Goal: Use online tool/utility: Use online tool/utility

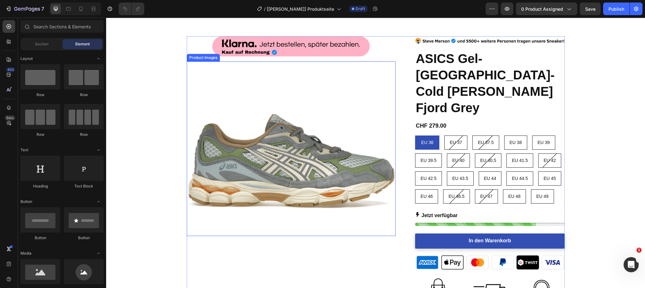
scroll to position [38, 0]
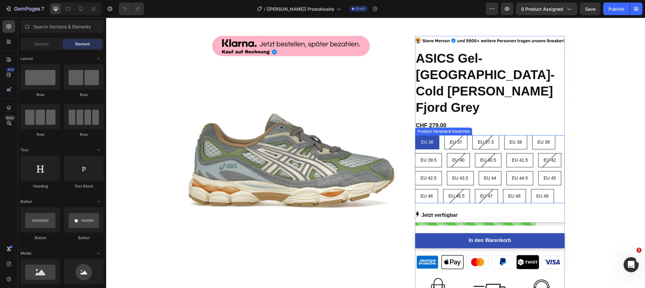
click at [455, 139] on span "EU 37" at bounding box center [456, 141] width 12 height 5
click at [444, 135] on input "EU 37 EU 37 EU 37" at bounding box center [444, 135] width 0 height 0
radio input "true"
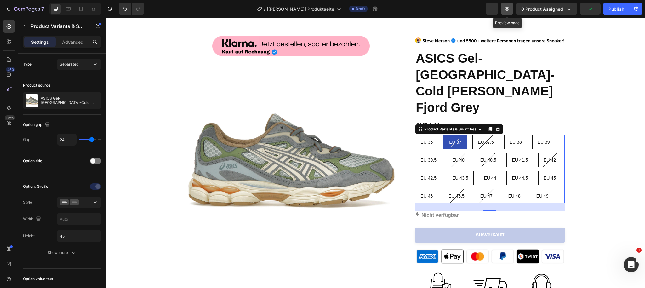
click at [507, 11] on icon "button" at bounding box center [507, 9] width 6 height 6
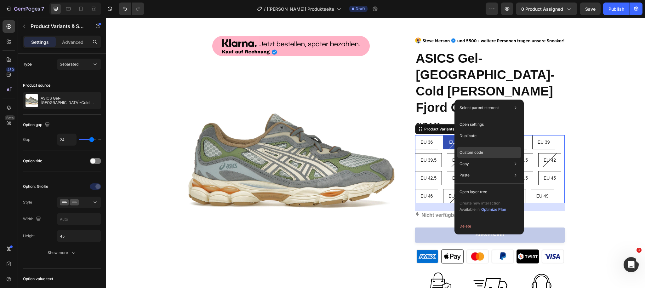
click at [472, 152] on p "Custom code" at bounding box center [471, 153] width 24 height 6
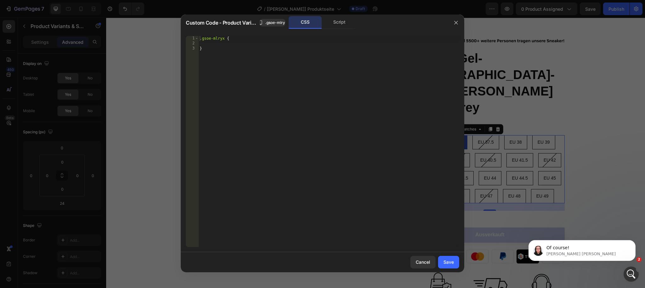
scroll to position [0, 0]
drag, startPoint x: 223, startPoint y: 49, endPoint x: 210, endPoint y: 52, distance: 12.8
click at [223, 49] on div ".gsoe-mlryx { }" at bounding box center [328, 146] width 261 height 221
type textarea "}"
click at [210, 52] on div ".gsoe-mlryx { }" at bounding box center [328, 146] width 261 height 221
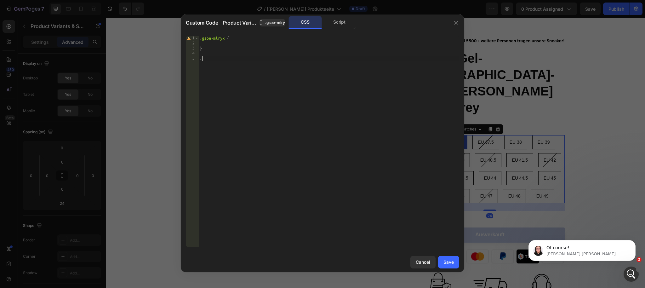
paste textarea "line"
drag, startPoint x: 225, startPoint y: 37, endPoint x: 193, endPoint y: 42, distance: 33.2
click at [176, 37] on div "Custom Code - Product Variants & Swatches .gsoe-mlryx CSS Script .line 1 2 3 4 …" at bounding box center [322, 144] width 645 height 288
drag, startPoint x: 200, startPoint y: 59, endPoint x: 210, endPoint y: 72, distance: 16.4
click at [200, 59] on div ".gsoe-mlryx { } .line" at bounding box center [328, 146] width 261 height 221
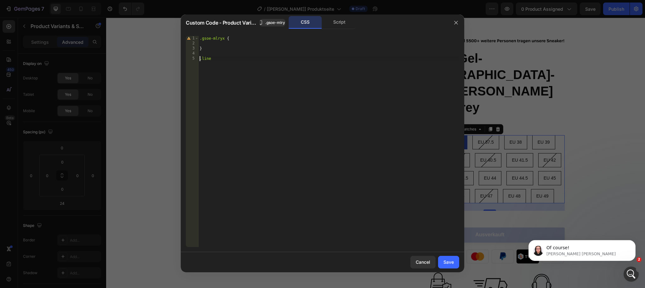
paste textarea ".gsoe-mlryx"
click at [265, 57] on div ".gsoe-mlryx { } .gsoe-mlryx label :has ( .line" at bounding box center [328, 146] width 261 height 221
type textarea ".gsoe-mlryx label:has(.line){}"
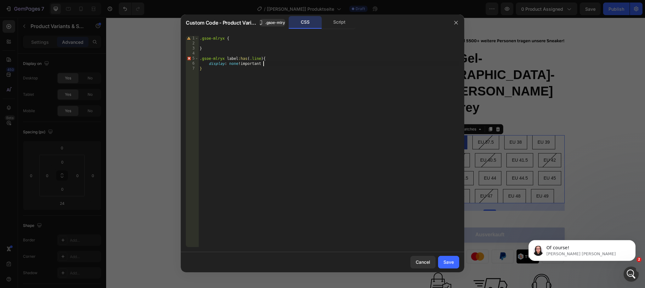
scroll to position [0, 5]
type textarea "display: none !important;"
click at [448, 265] on button "Save" at bounding box center [448, 262] width 21 height 13
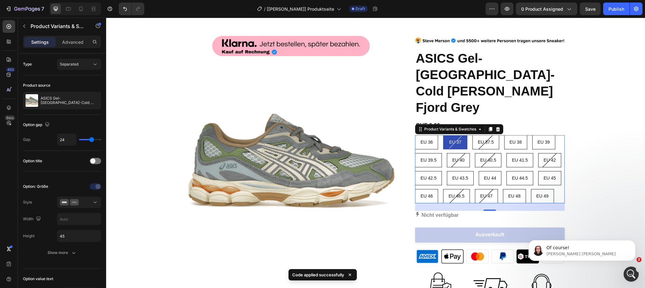
click at [587, 15] on div "7 Version history / [[PERSON_NAME]] Produktseite Draft Preview 0 product assign…" at bounding box center [322, 9] width 645 height 18
click at [587, 7] on span "Save" at bounding box center [590, 8] width 10 height 5
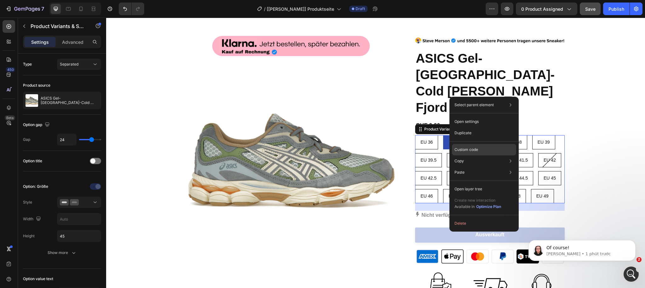
click at [464, 148] on p "Custom code" at bounding box center [466, 150] width 24 height 6
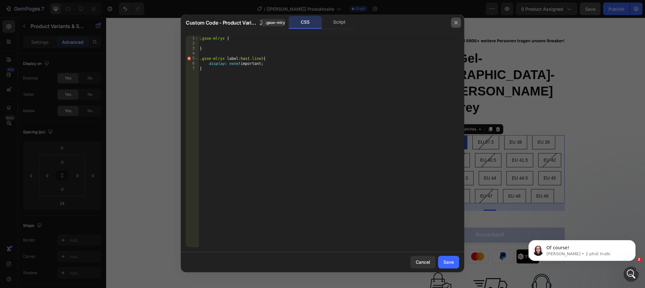
click at [456, 21] on icon "button" at bounding box center [455, 22] width 5 height 5
